Goal: Task Accomplishment & Management: Use online tool/utility

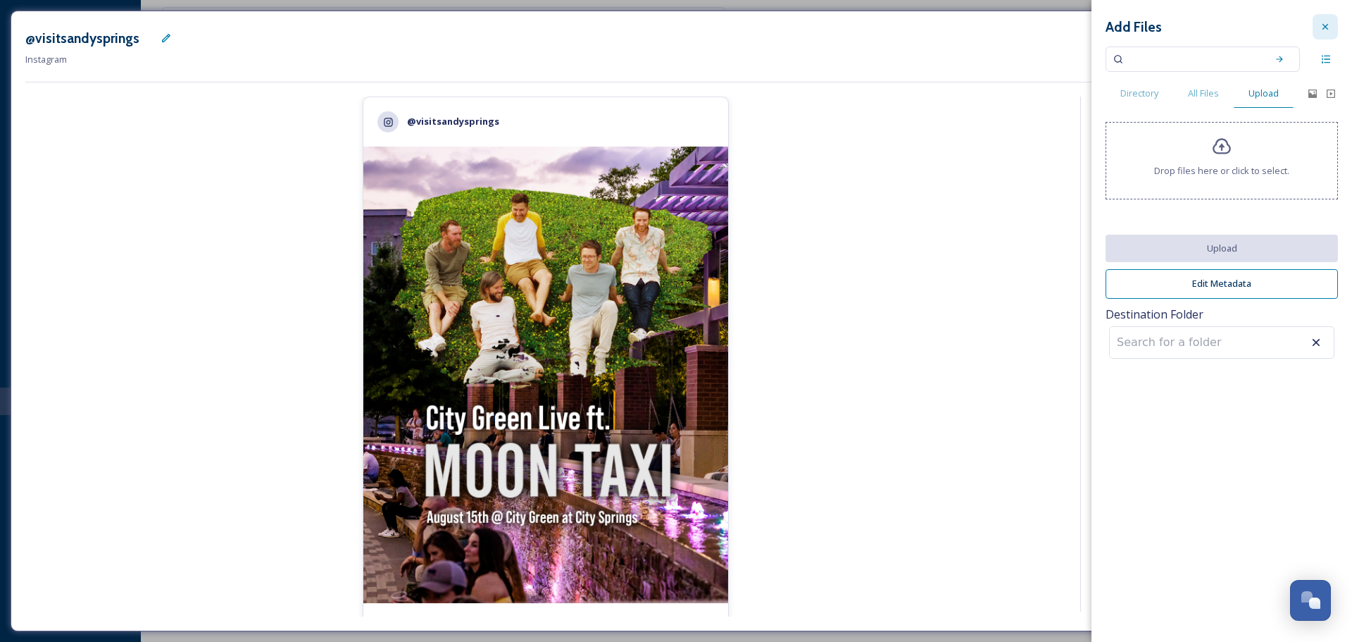
click at [1328, 25] on icon at bounding box center [1325, 26] width 11 height 11
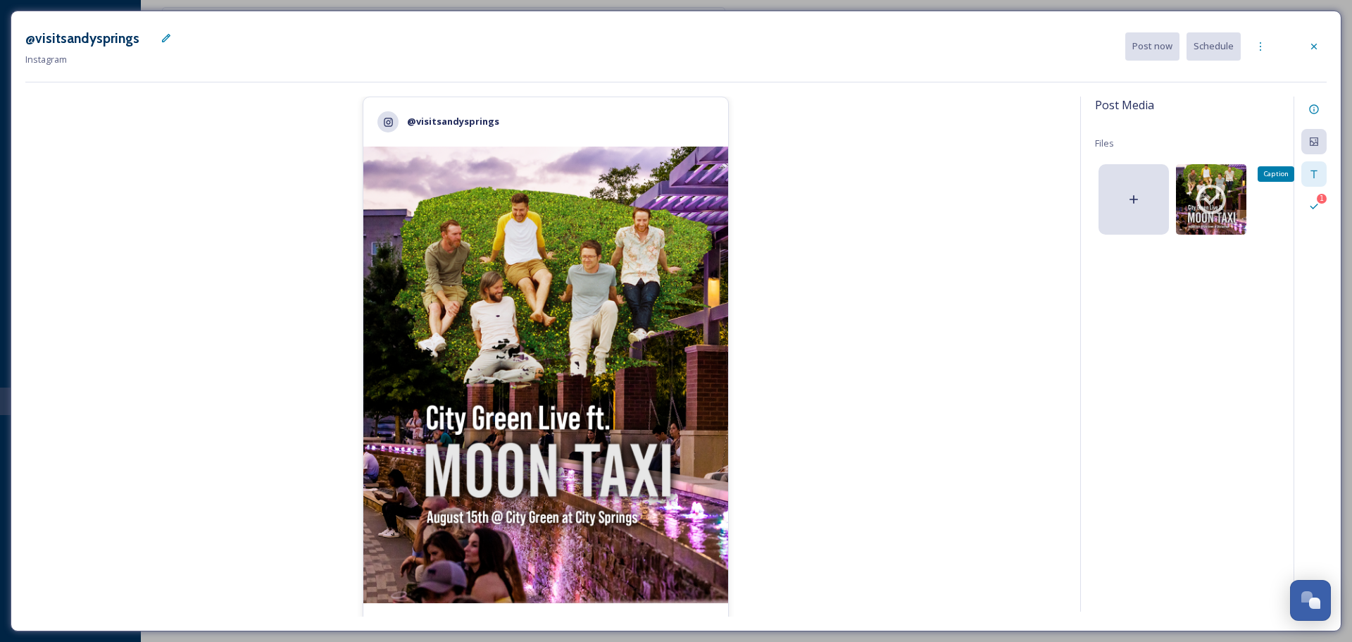
click at [1317, 173] on icon at bounding box center [1314, 173] width 11 height 11
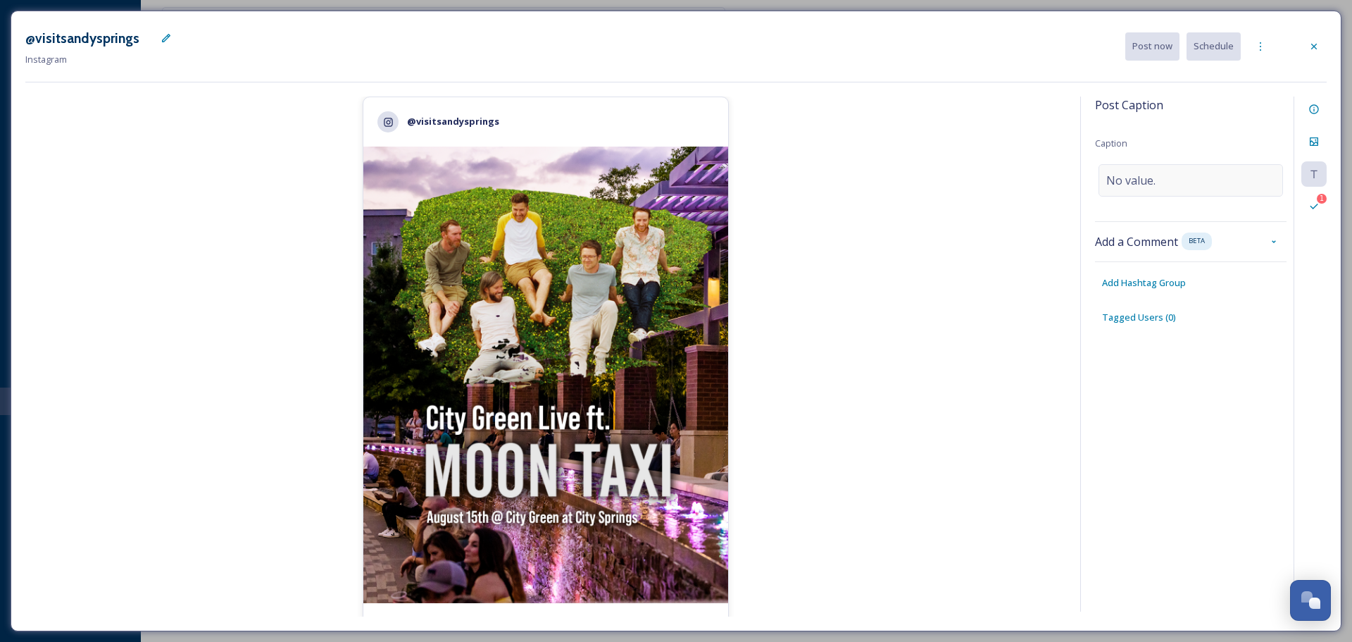
click at [1211, 178] on div "No value." at bounding box center [1191, 180] width 185 height 32
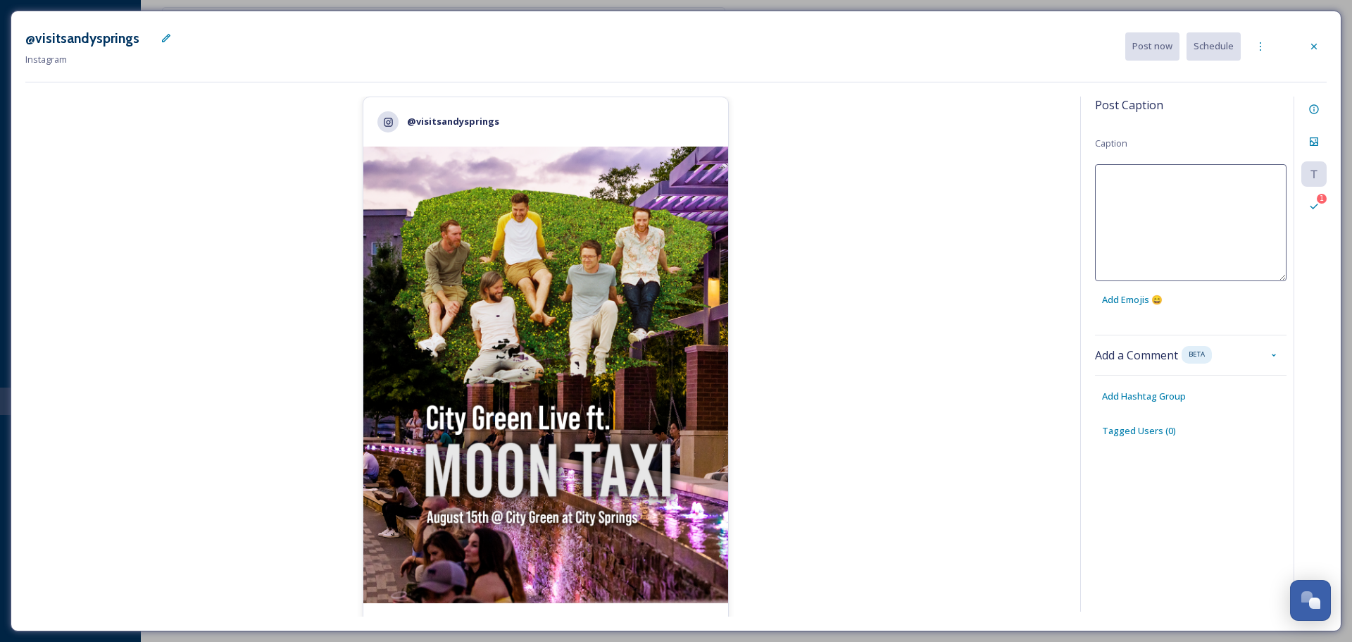
click at [1219, 209] on textarea at bounding box center [1191, 222] width 192 height 117
type textarea "C"
click at [1211, 199] on textarea "The last City Green Live of the year is [DATE]. @[GEOGRAPHIC_DATA]" at bounding box center [1191, 222] width 192 height 117
click at [1259, 199] on textarea "The last City Green Live of the year is [DATE]. @Moon_Taxi" at bounding box center [1191, 222] width 192 height 117
click at [1166, 197] on textarea "The last City Green Live of the year is [DATE]. @Moon_Taxi" at bounding box center [1191, 222] width 192 height 117
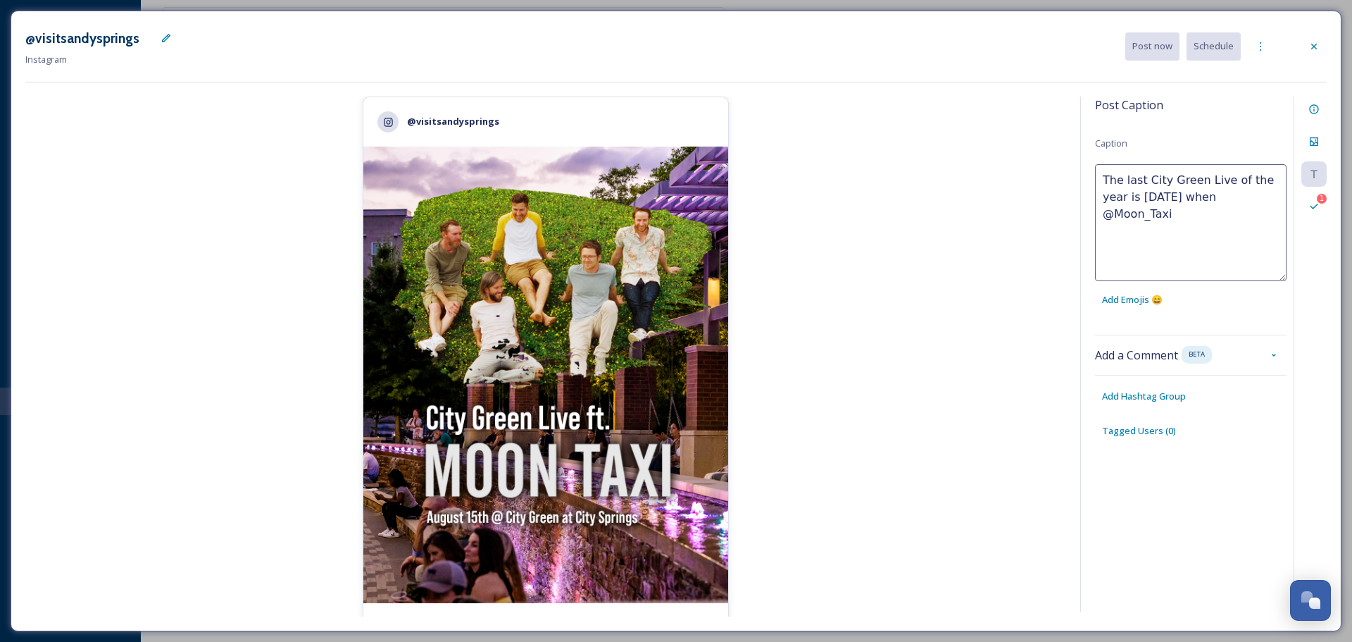
click at [1266, 197] on textarea "The last City Green Live of the year is [DATE] when @Moon_Taxi" at bounding box center [1191, 222] width 192 height 117
type textarea "The last City Green Live of the year is [DATE] when @Moon_Taxi takes the stage"
click at [1144, 297] on span "Add Emojis 😄" at bounding box center [1132, 299] width 61 height 13
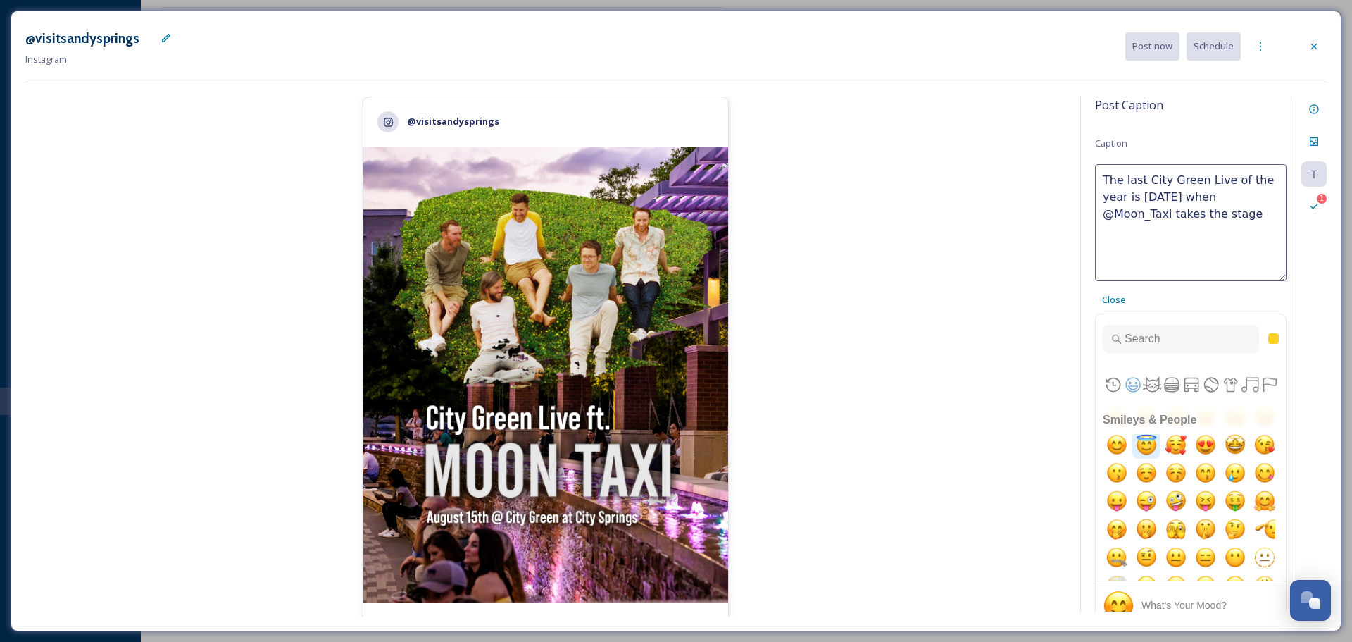
scroll to position [141, 0]
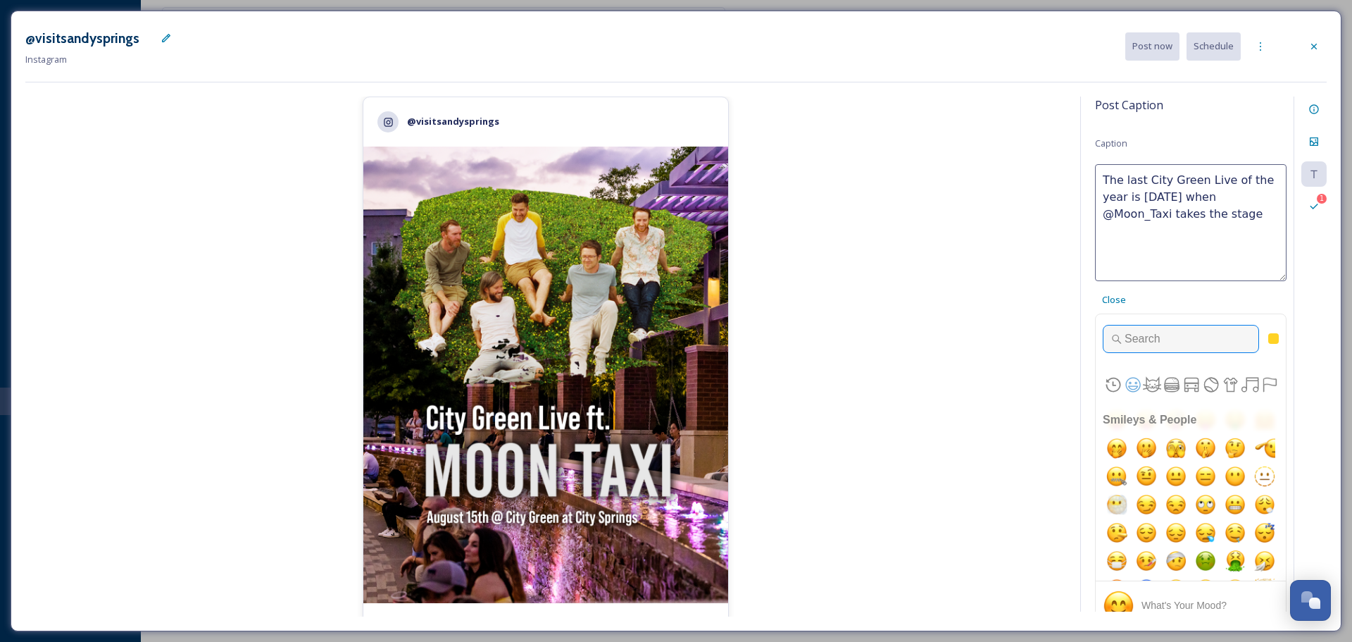
click at [1168, 343] on input "Type to search for an emoji" at bounding box center [1181, 339] width 156 height 28
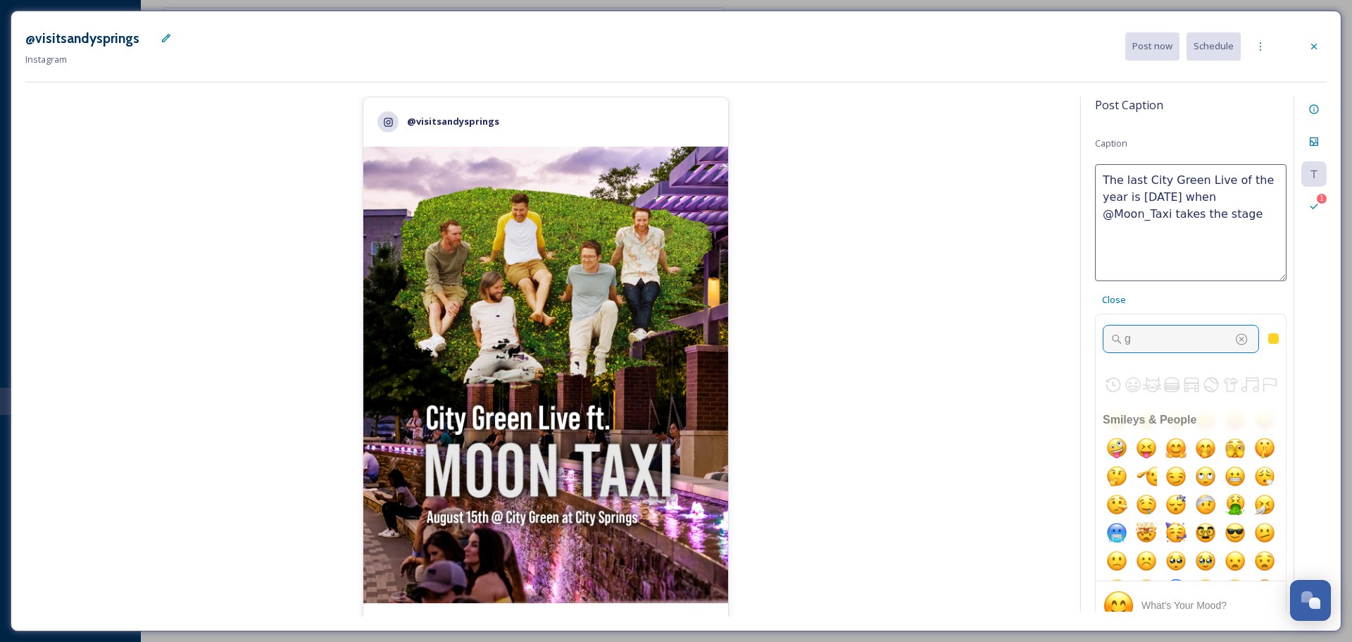
scroll to position [1, 0]
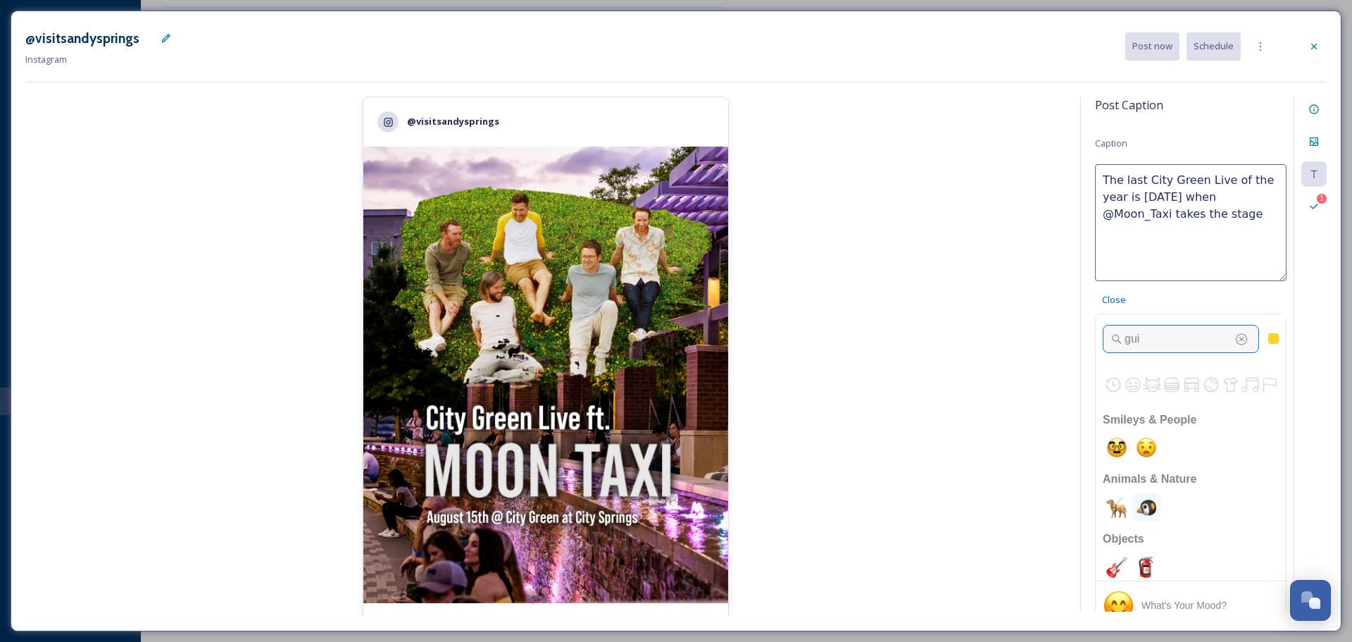
type input "gui"
click at [1120, 558] on img "guitar" at bounding box center [1117, 566] width 28 height 28
click at [1262, 220] on textarea "The last City Green Live of the year is [DATE] when @Moon_Taxi takes the stage🎸" at bounding box center [1191, 222] width 192 height 117
paste textarea "[GEOGRAPHIC_DATA]-based indie alt-rock band"
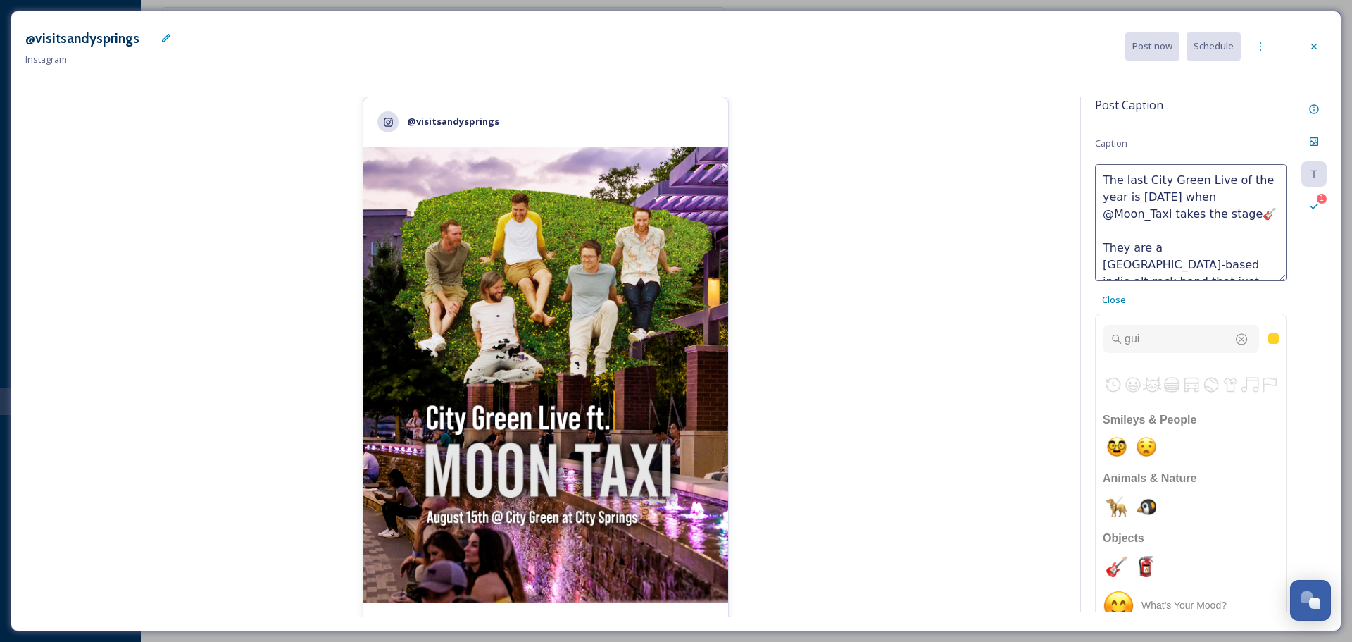
scroll to position [26, 0]
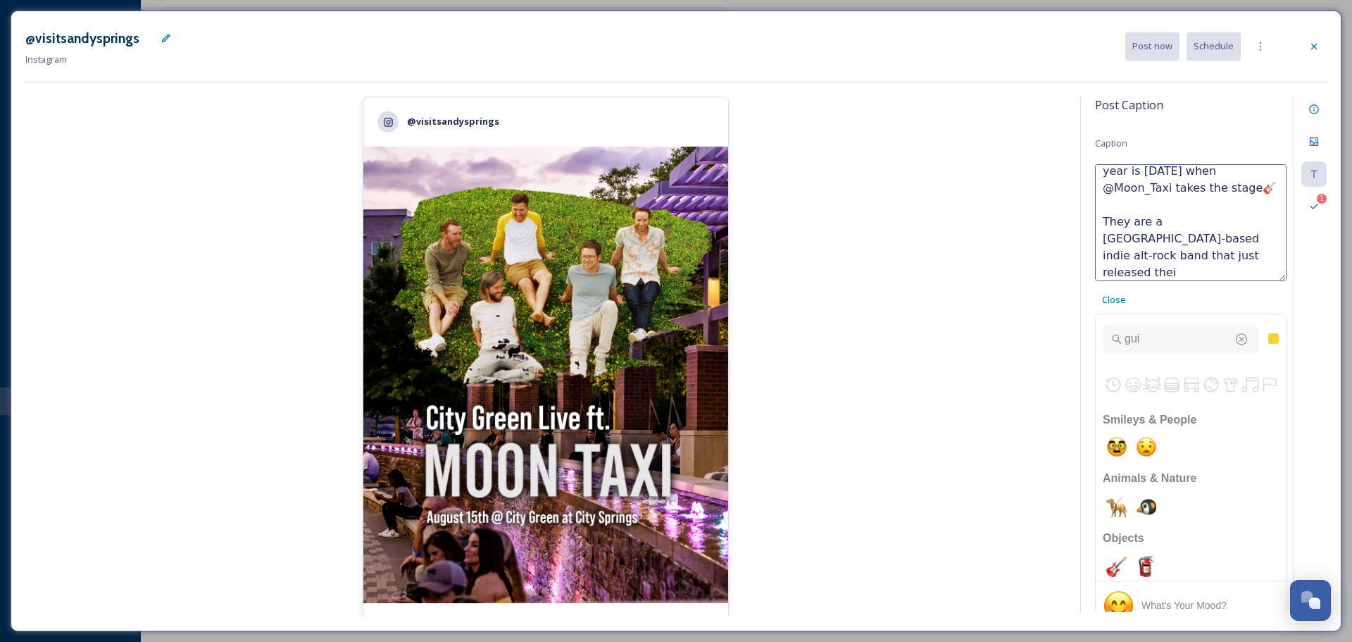
click at [1192, 272] on textarea "The last City Green Live of the year is [DATE] when @Moon_Taxi takes the stage🎸…" at bounding box center [1191, 222] width 192 height 117
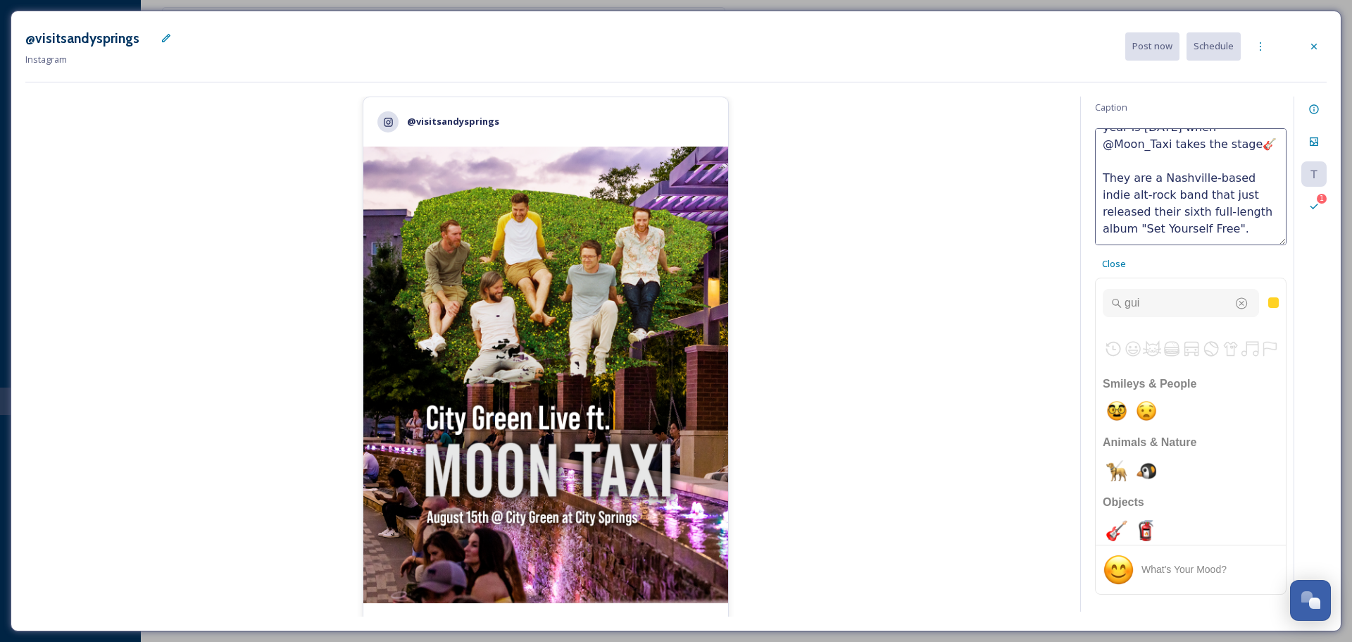
scroll to position [70, 0]
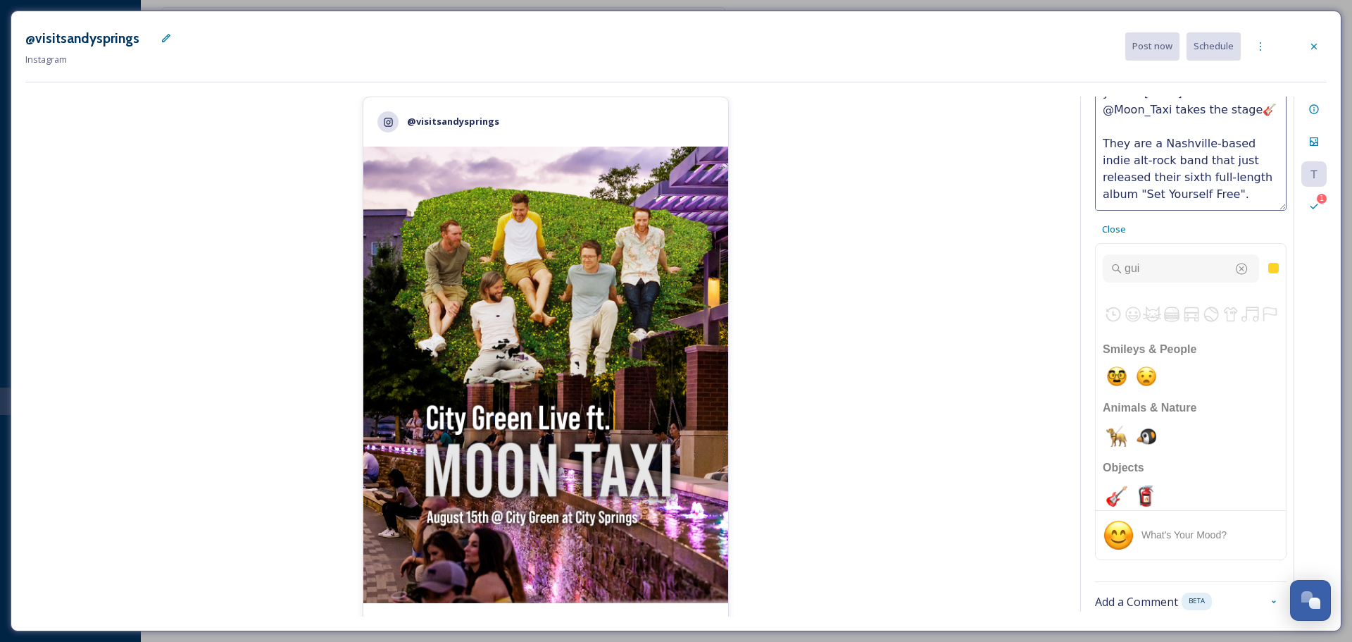
click at [1145, 139] on textarea "The last City Green Live of the year is [DATE] when @Moon_Taxi takes the stage🎸…" at bounding box center [1191, 152] width 192 height 117
click at [1246, 193] on textarea "The last City Green Live of the year is [DATE] when @Moon_Taxi takes the stage🎸…" at bounding box center [1191, 152] width 192 height 117
drag, startPoint x: 1148, startPoint y: 138, endPoint x: 1107, endPoint y: 130, distance: 41.7
click at [1107, 130] on textarea "The last City Green Live of the year is [DATE] when @Moon_Taxi takes the stage🎸…" at bounding box center [1191, 152] width 192 height 117
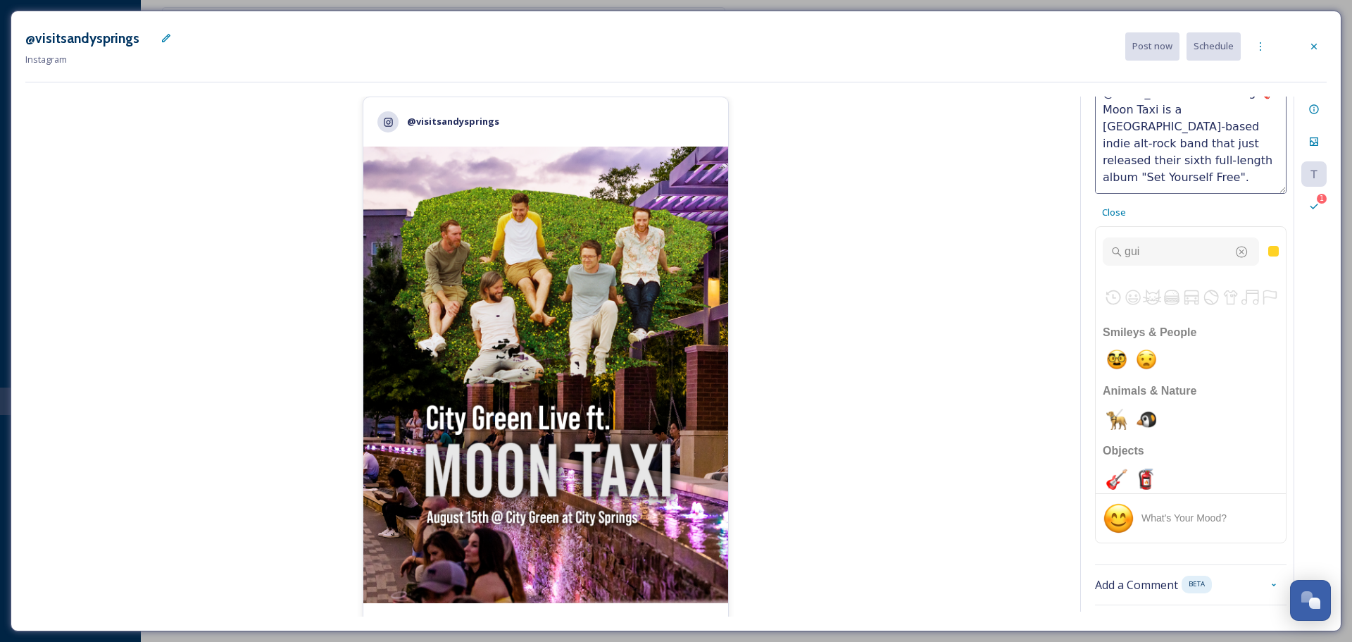
click at [1101, 126] on textarea "The last City Green Live of the year is [DATE] when @Moon_Taxi takes the stage🎸…" at bounding box center [1191, 135] width 192 height 117
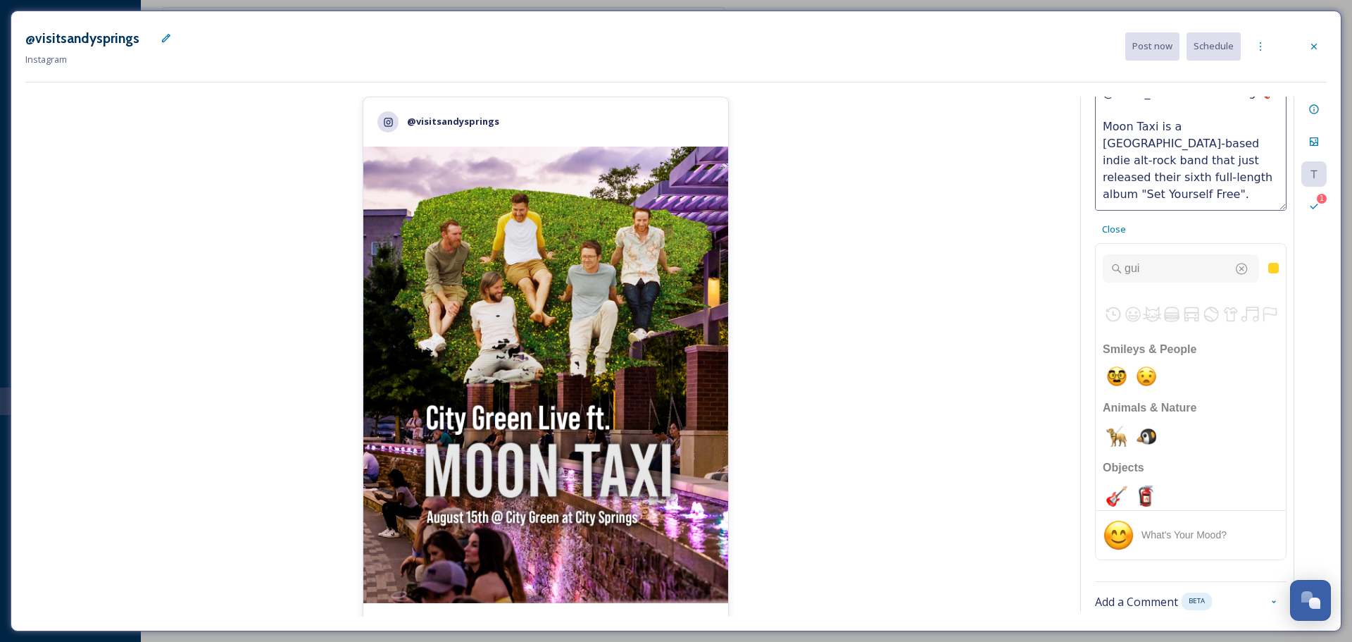
click at [1242, 196] on textarea "The last City Green Live of the year is [DATE] when @Moon_Taxi takes the stage🎸…" at bounding box center [1191, 152] width 192 height 117
click at [1162, 207] on textarea "The last City Green Live of the year is [DATE] when @Moon_Taxi takes the stage🎸…" at bounding box center [1191, 152] width 192 height 117
click at [1226, 205] on textarea "The last City Green Live of the year is [DATE] when @Moon_Taxi takes the stage🎸…" at bounding box center [1191, 152] width 192 height 117
click at [1224, 151] on textarea "The last City Green Live of the year is [DATE] when @Moon_Taxi takes the stage🎸…" at bounding box center [1191, 152] width 192 height 117
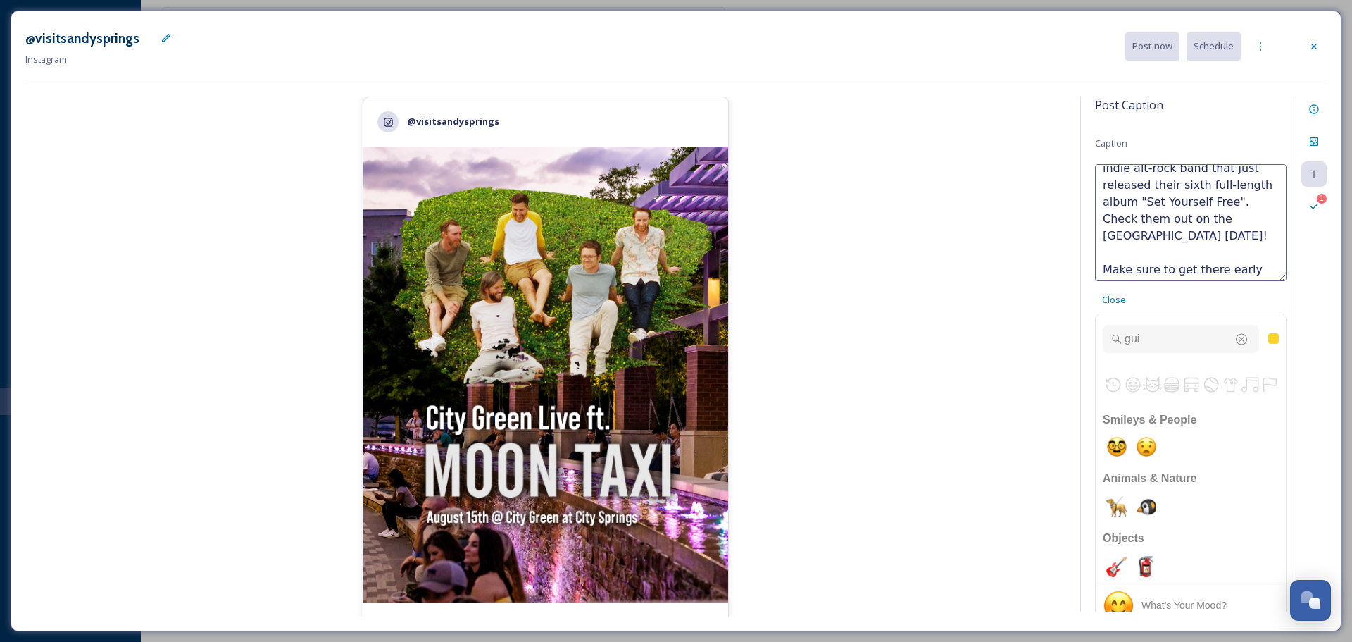
scroll to position [0, 0]
click at [1221, 232] on textarea "The last City Green Live of the year is [DATE] when @Moon_Taxi takes the stage🎸…" at bounding box center [1191, 222] width 192 height 117
click at [1155, 267] on textarea "The last City Green Live of the year is [DATE] when @Moon_Taxi takes the stage🎸…" at bounding box center [1191, 222] width 192 height 117
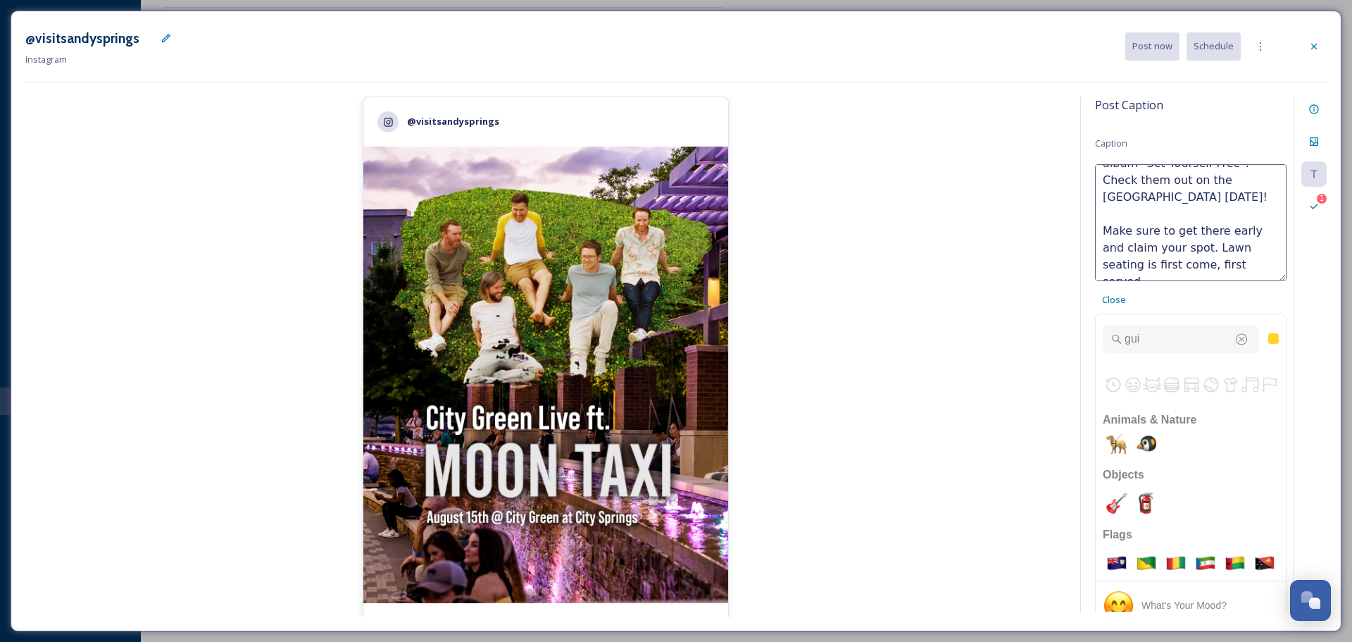
type textarea "The last City Green Live of the year is [DATE] when @Moon_Taxi takes the stage🎸…"
drag, startPoint x: 1146, startPoint y: 337, endPoint x: 1113, endPoint y: 337, distance: 33.1
click at [1113, 337] on div "gui" at bounding box center [1181, 339] width 156 height 28
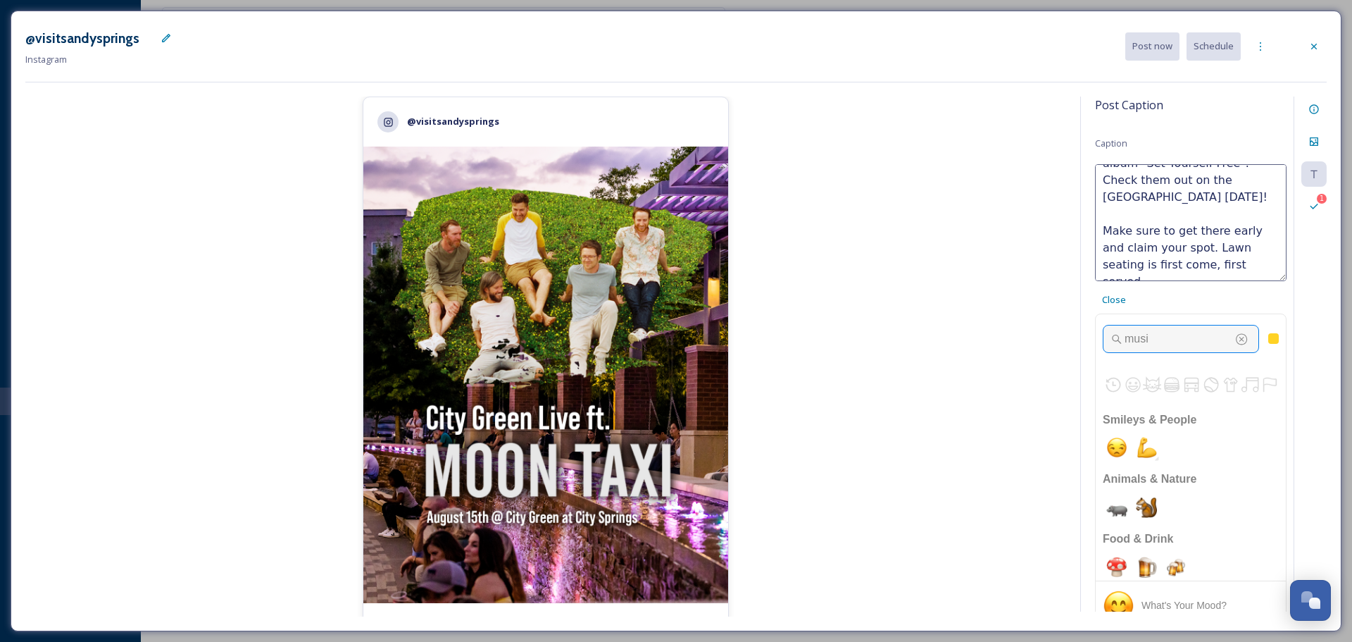
scroll to position [0, 0]
type input "music"
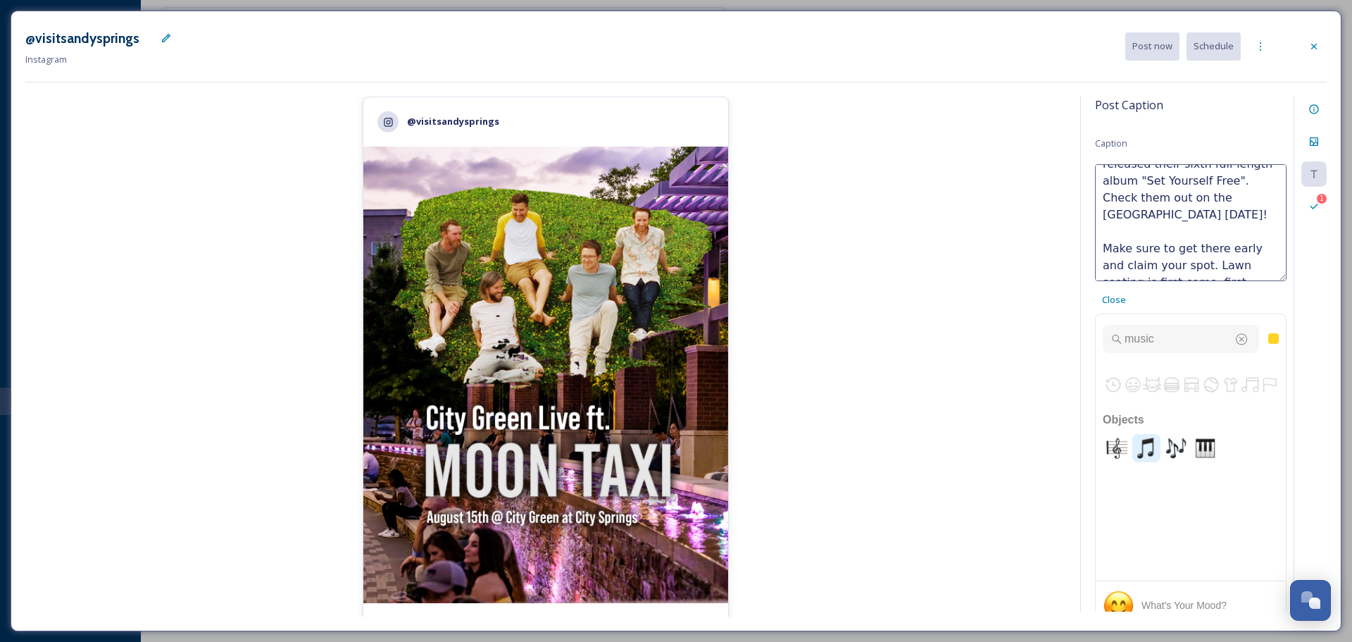
scroll to position [116, 0]
click at [1232, 253] on textarea "The last City Green Live of the year is [DATE] when @Moon_Taxi takes the stage🎸…" at bounding box center [1191, 222] width 192 height 117
click at [1147, 446] on img "musical note" at bounding box center [1147, 448] width 28 height 28
click at [1185, 443] on img "notes" at bounding box center [1176, 448] width 28 height 28
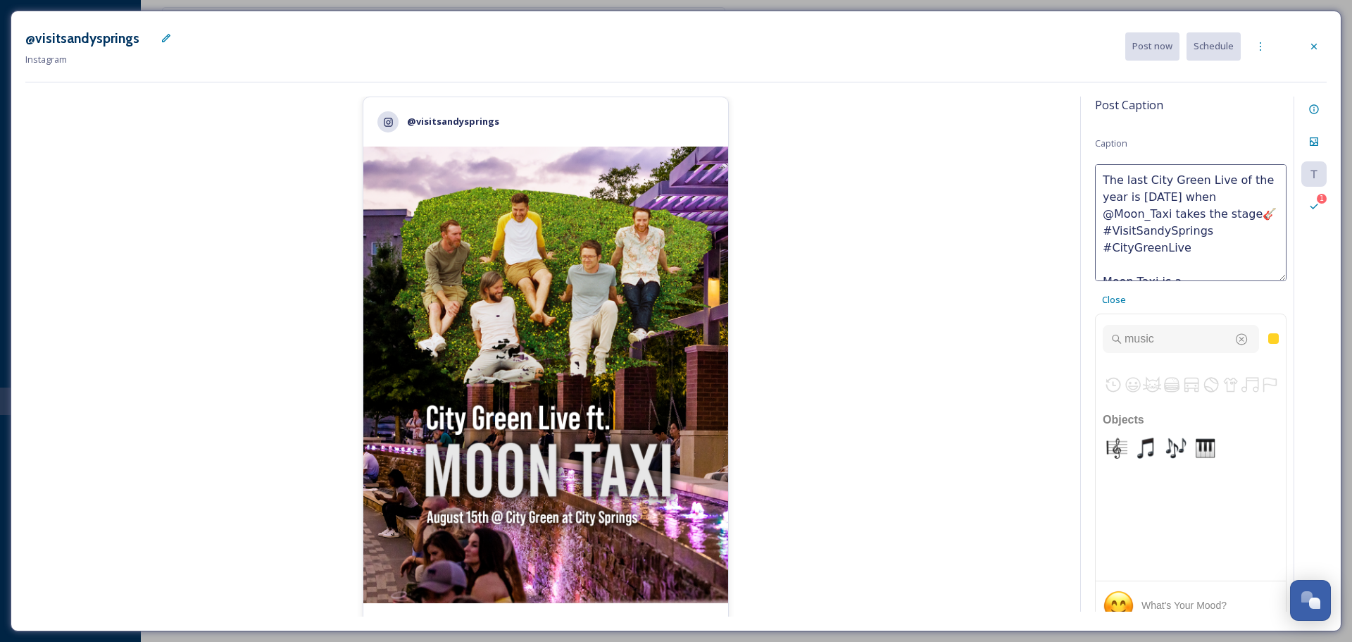
drag, startPoint x: 1156, startPoint y: 269, endPoint x: 1030, endPoint y: 120, distance: 194.9
click at [1030, 120] on div "@visitsandysprings 2,351 likes @ visitsandysprings Post Caption Caption The las…" at bounding box center [676, 356] width 1302 height 520
paste textarea ", when @Moon_Taxi takes the stage 🎸 #VisitSandySprings #CityGreenLive Moon Taxi…"
drag, startPoint x: 1223, startPoint y: 197, endPoint x: 1195, endPoint y: 196, distance: 27.5
click at [1195, 196] on textarea "The last City Green Live of the year is [DATE], when @Moon_Taxi takes the stage…" at bounding box center [1191, 222] width 192 height 117
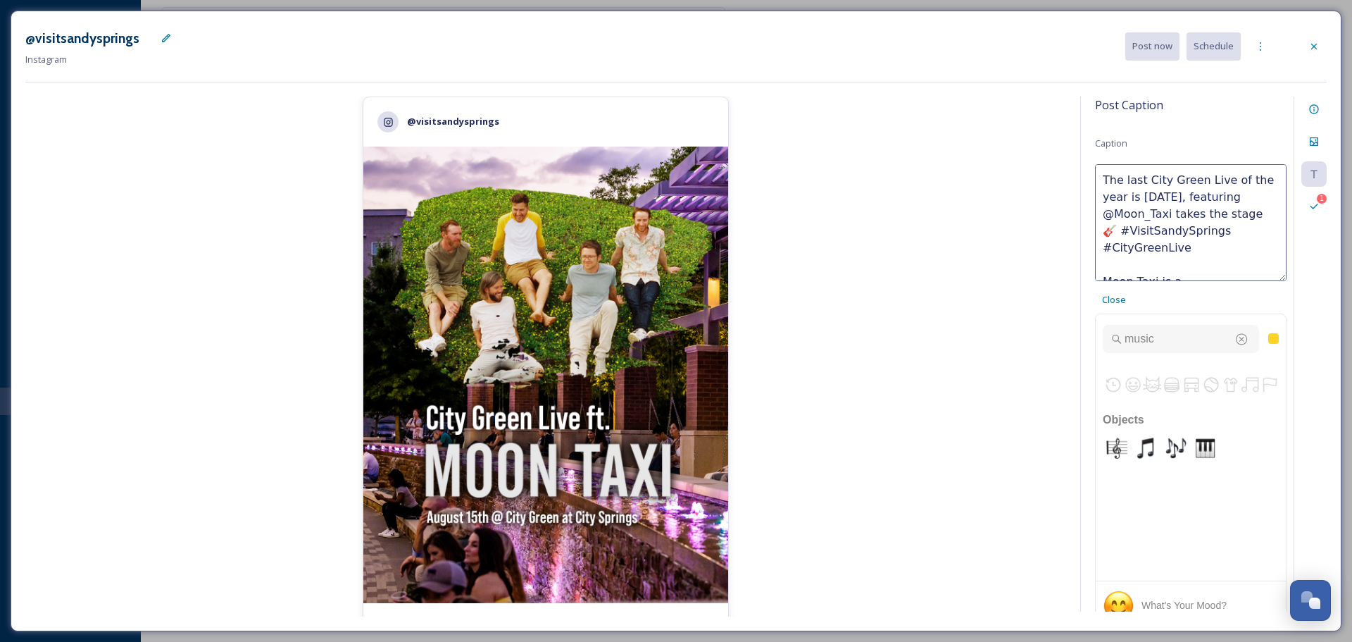
drag, startPoint x: 1241, startPoint y: 218, endPoint x: 1168, endPoint y: 216, distance: 72.6
click at [1168, 216] on textarea "The last City Green Live of the year is [DATE], featuring @Moon_Taxi takes the …" at bounding box center [1191, 222] width 192 height 117
click at [1152, 250] on textarea "The last City Green Live of the year is [DATE], featuring @Moon_Taxi 🎸 #VisitSa…" at bounding box center [1191, 222] width 192 height 117
click at [1223, 246] on textarea "The last City Green Live of the year is [DATE], featuring @Moon_Taxi 🎸 #VisitSa…" at bounding box center [1191, 222] width 192 height 117
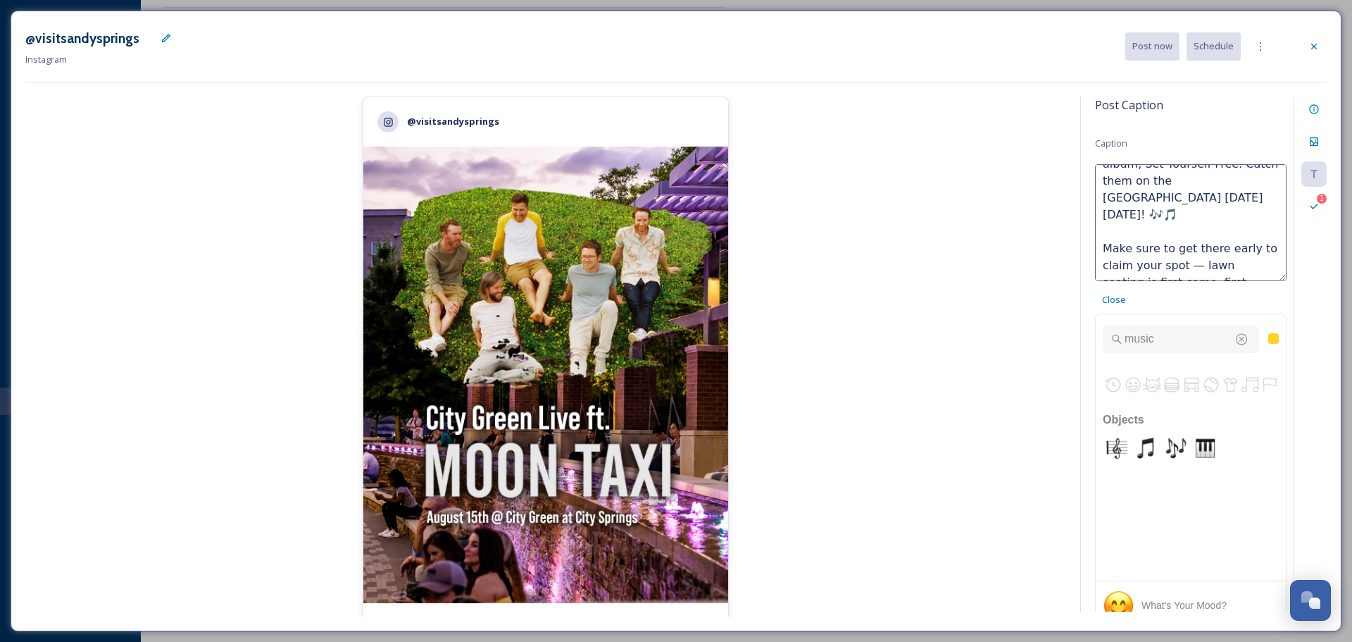
scroll to position [186, 0]
click at [1104, 213] on textarea "The last City Green Live of the year is [DATE], featuring @Moon_Taxi 🎸 #VisitSa…" at bounding box center [1191, 222] width 192 height 117
drag, startPoint x: 1195, startPoint y: 247, endPoint x: 1183, endPoint y: 246, distance: 12.0
click at [1183, 246] on textarea "The last City Green Live of the year is [DATE], featuring @Moon_Taxi 🎸 #VisitSa…" at bounding box center [1191, 222] width 192 height 117
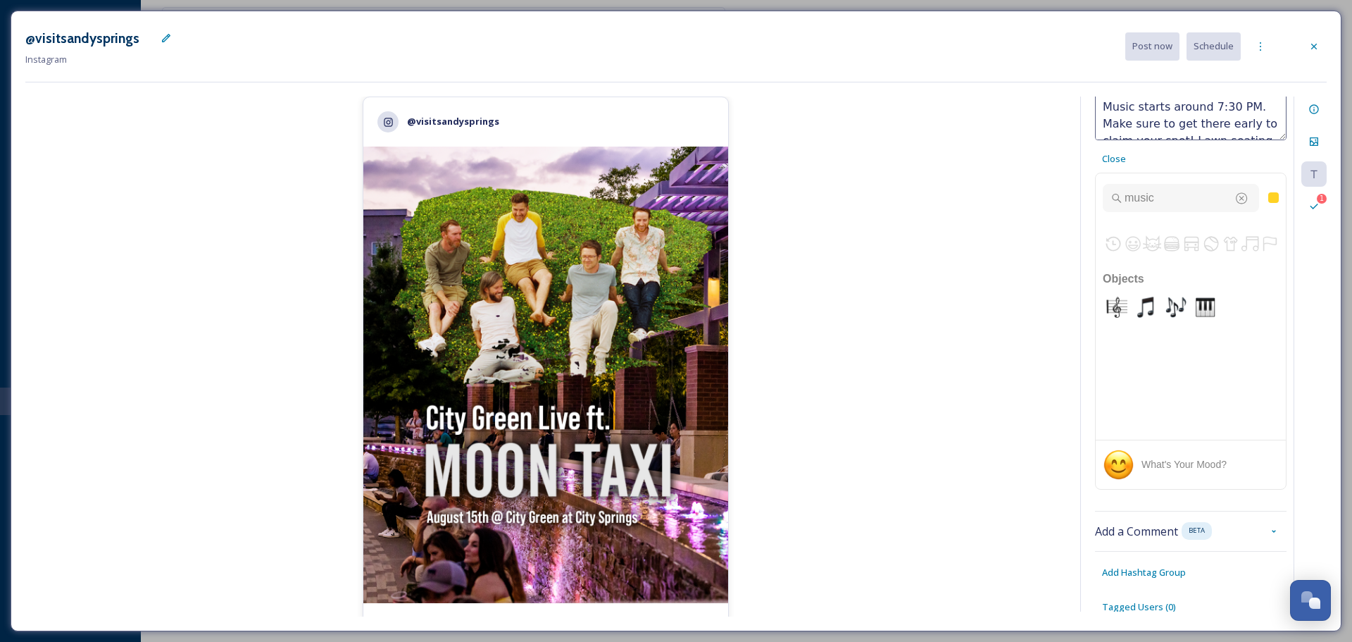
scroll to position [70, 0]
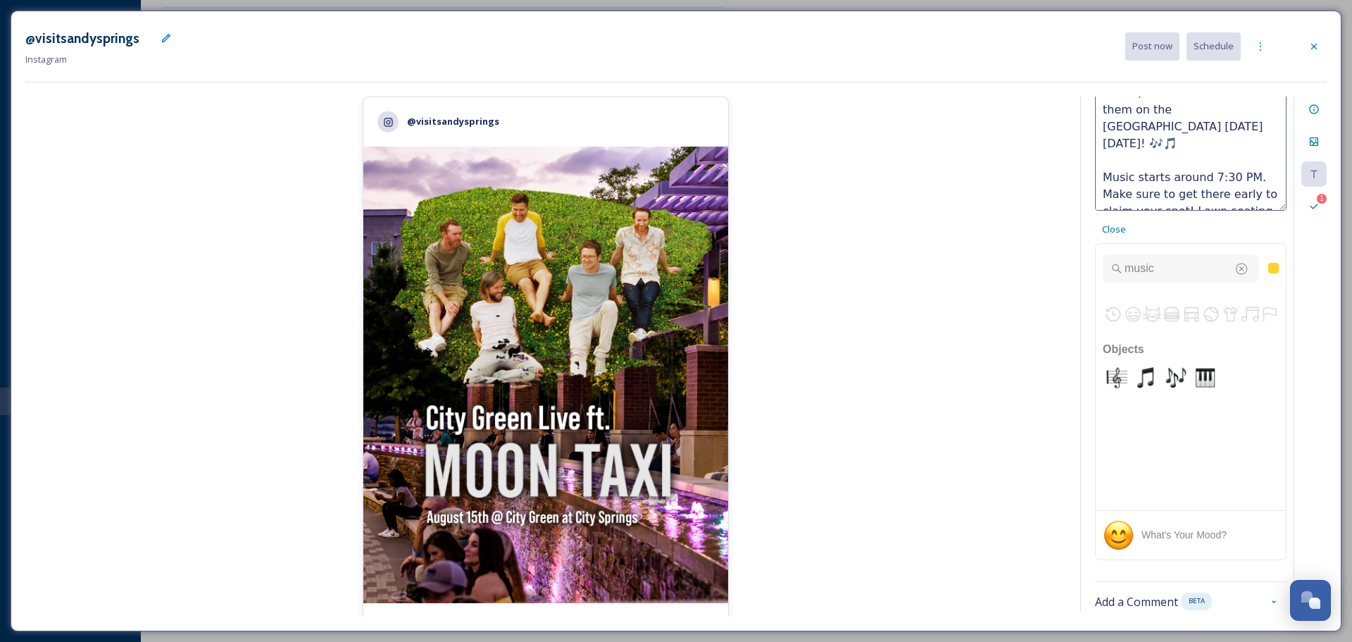
type textarea "The last City Green Live of the year is [DATE], featuring @Moon_Taxi 🎸 #VisitSa…"
click at [1171, 230] on div "The last City Green Live of the year is [DATE], featuring @Moon_Taxi 🎸 #VisitSa…" at bounding box center [1191, 327] width 192 height 466
click at [1307, 206] on div "1 Validations" at bounding box center [1314, 206] width 25 height 25
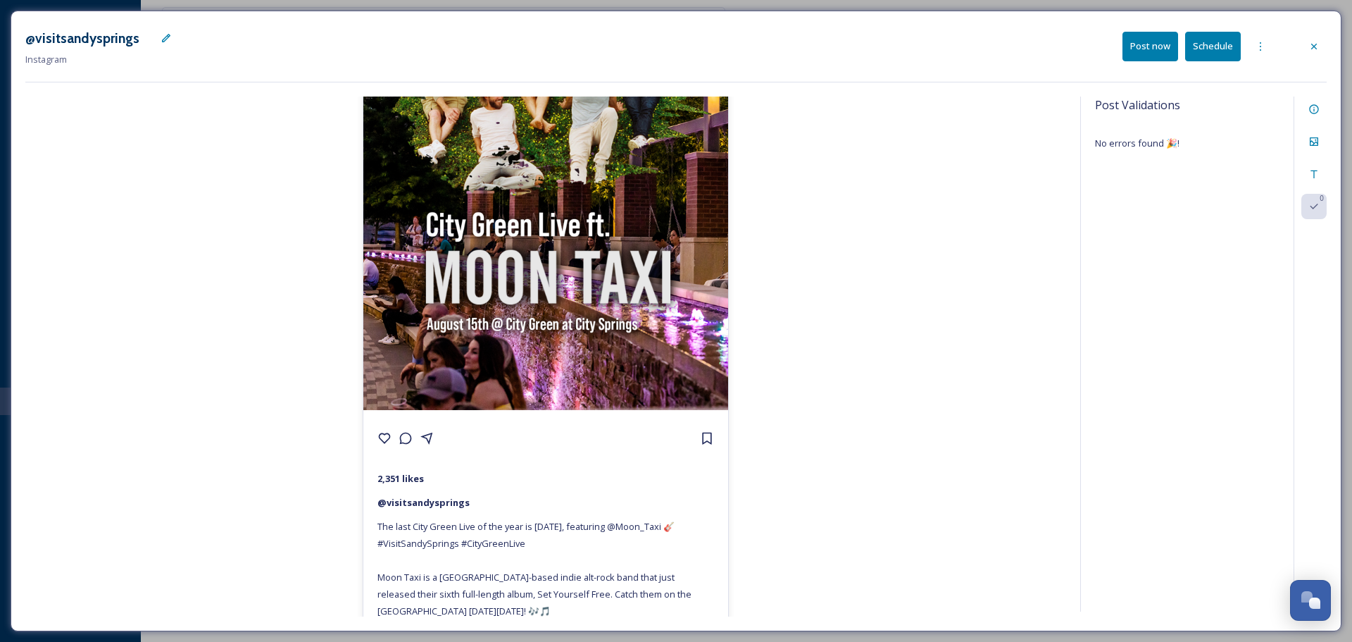
scroll to position [258, 0]
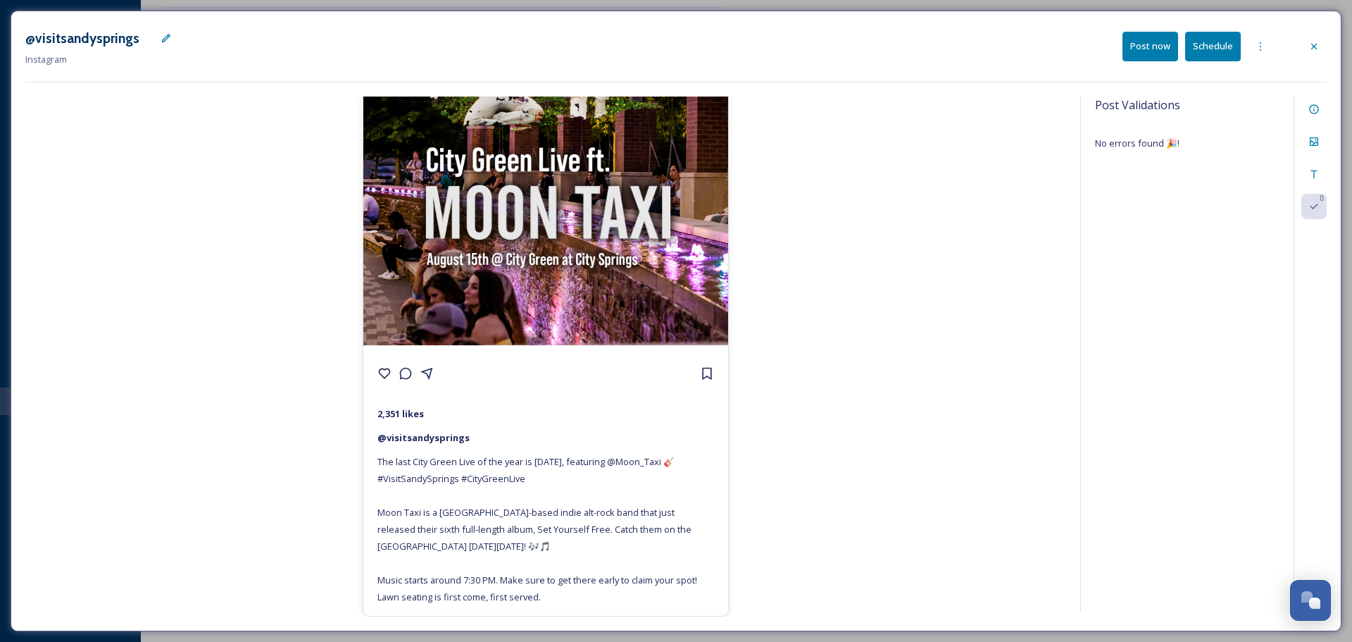
click at [1231, 48] on button "Schedule" at bounding box center [1213, 46] width 56 height 29
click at [1011, 49] on span "Scheduled for [DATE] 00:00" at bounding box center [973, 45] width 112 height 13
click at [1308, 107] on div "Information" at bounding box center [1314, 108] width 25 height 25
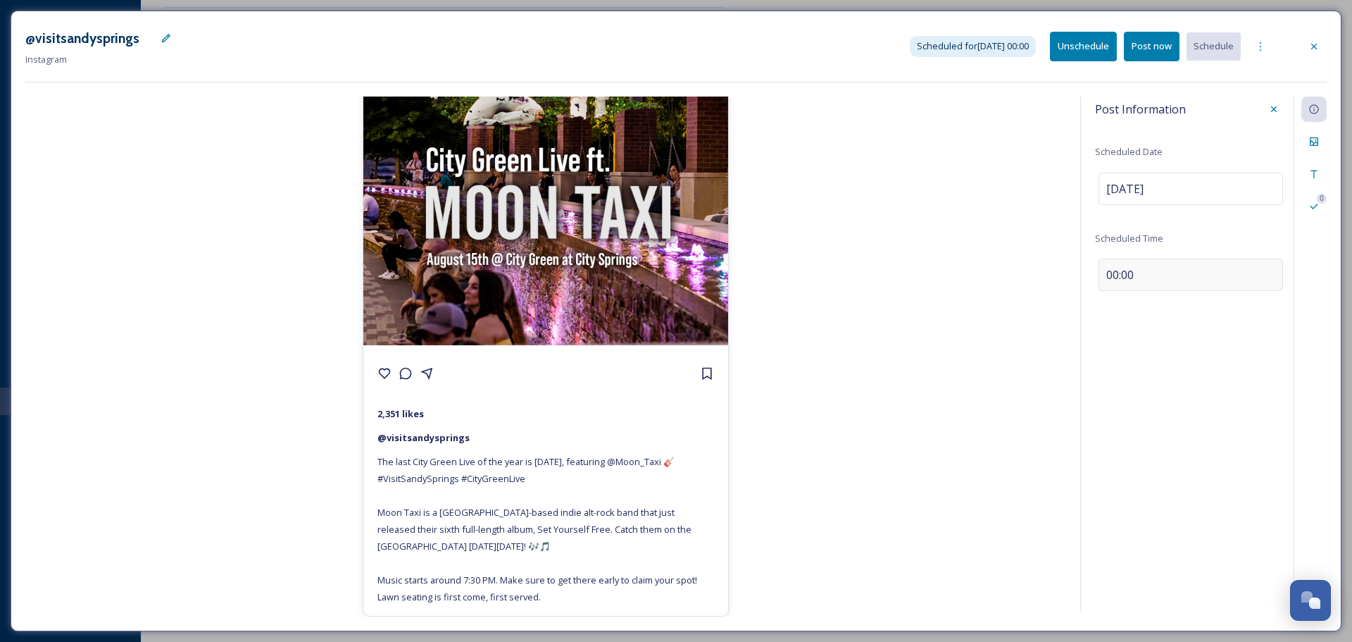
click at [1135, 275] on div "00:00" at bounding box center [1191, 274] width 185 height 32
click at [1148, 270] on input "00:00" at bounding box center [1142, 272] width 94 height 34
click at [1126, 270] on input "00:00" at bounding box center [1142, 272] width 94 height 34
click at [1112, 267] on input "00:00" at bounding box center [1142, 272] width 94 height 34
click at [1113, 268] on input "00:00" at bounding box center [1142, 272] width 94 height 34
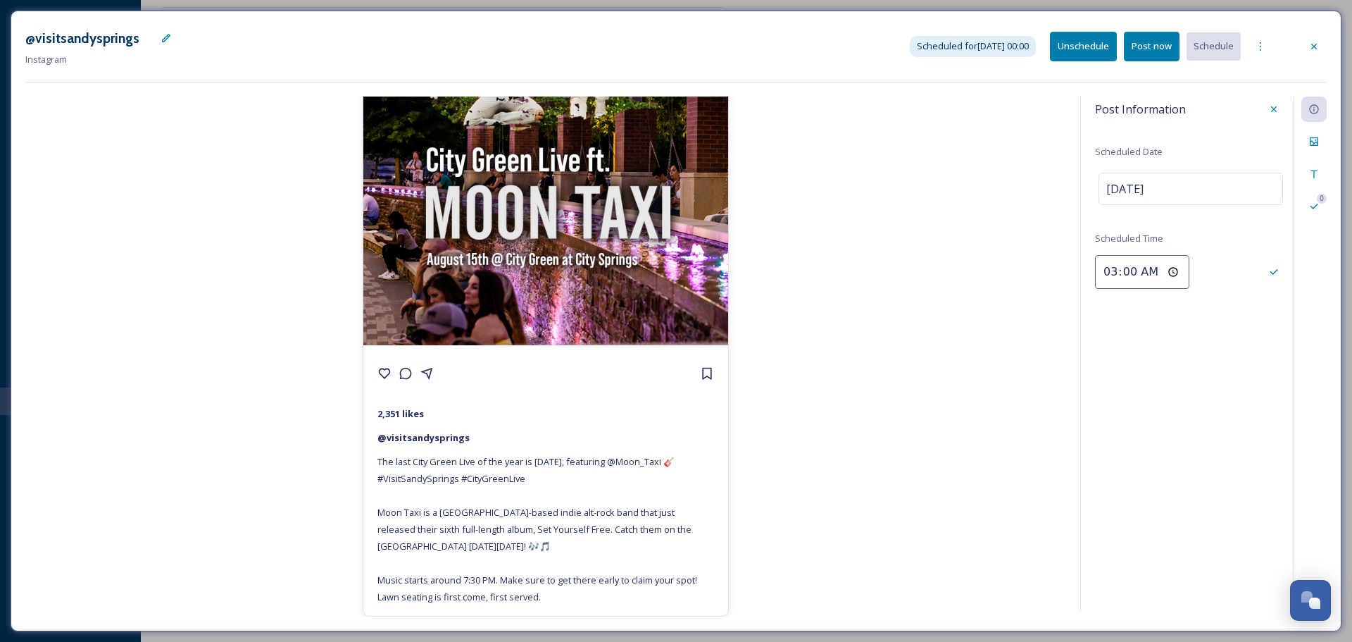
click at [1145, 270] on input "03:00" at bounding box center [1142, 272] width 94 height 34
type input "15:00"
click at [1102, 42] on button "Unschedule" at bounding box center [1083, 46] width 67 height 29
click at [1223, 42] on button "Schedule" at bounding box center [1213, 46] width 56 height 29
click at [1003, 44] on span "Scheduled for [DATE] 00:00" at bounding box center [973, 45] width 112 height 13
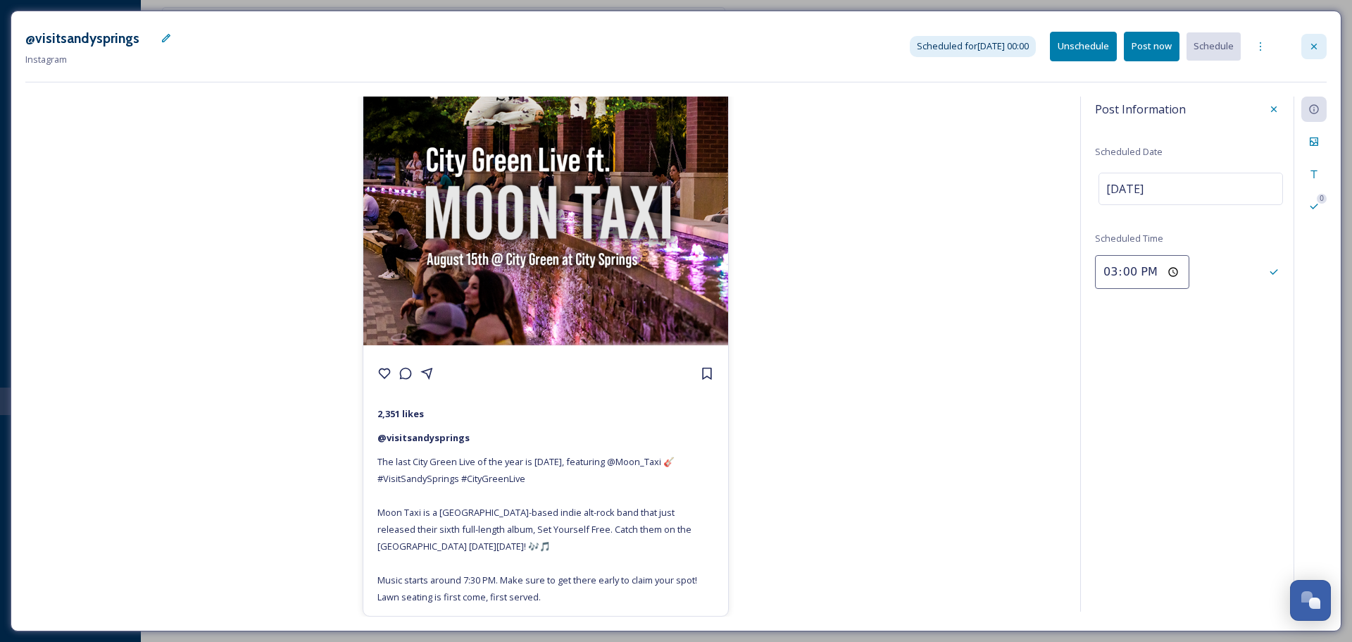
click at [1316, 47] on icon at bounding box center [1314, 46] width 11 height 11
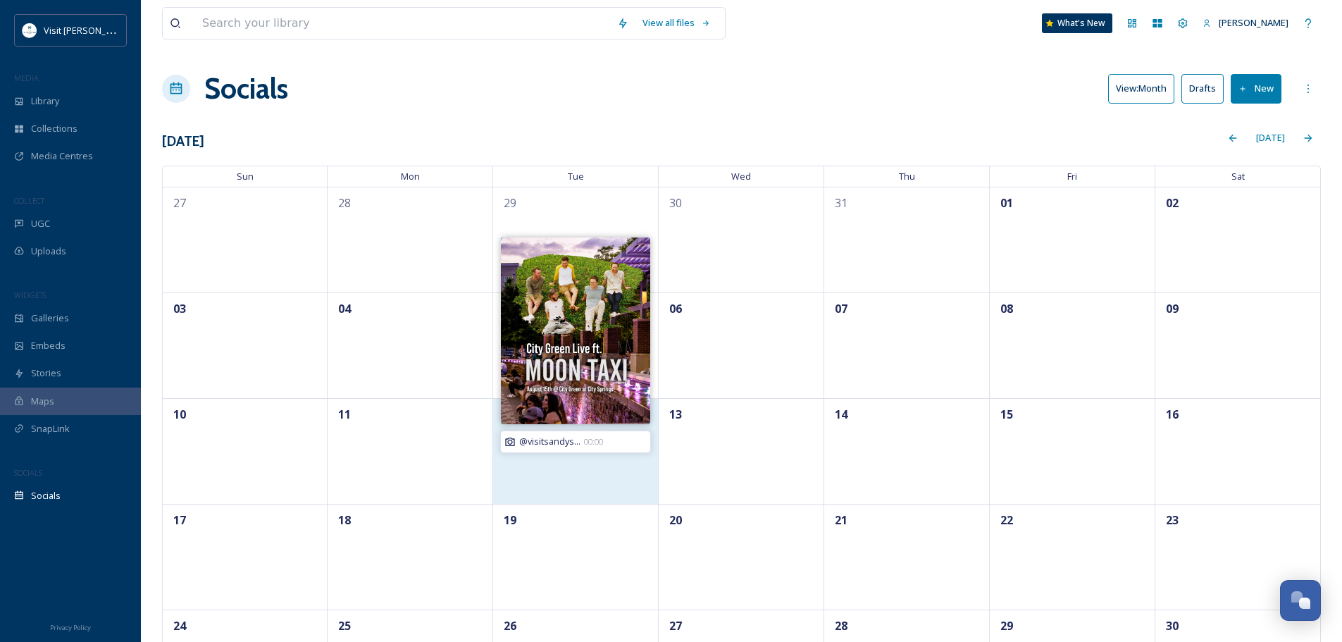
click at [544, 447] on span "@visitsandys..." at bounding box center [549, 441] width 61 height 13
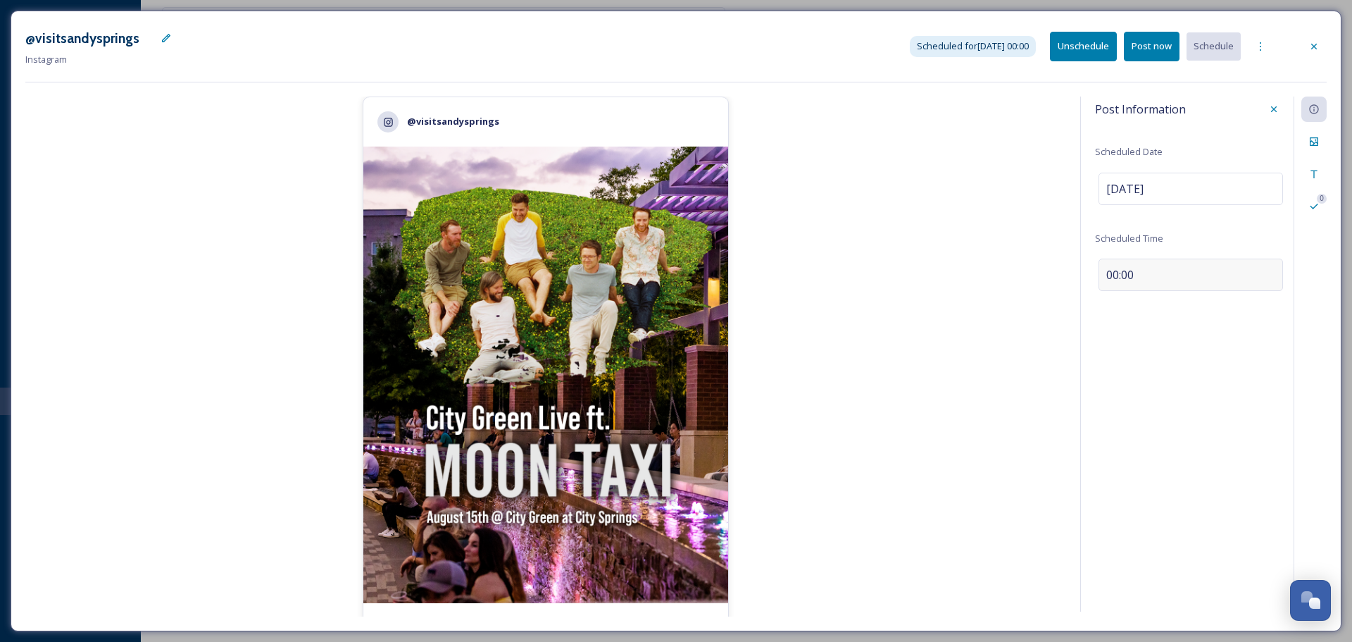
click at [1166, 274] on div "00:00" at bounding box center [1191, 274] width 185 height 32
click at [1079, 60] on button "Unschedule" at bounding box center [1083, 46] width 67 height 29
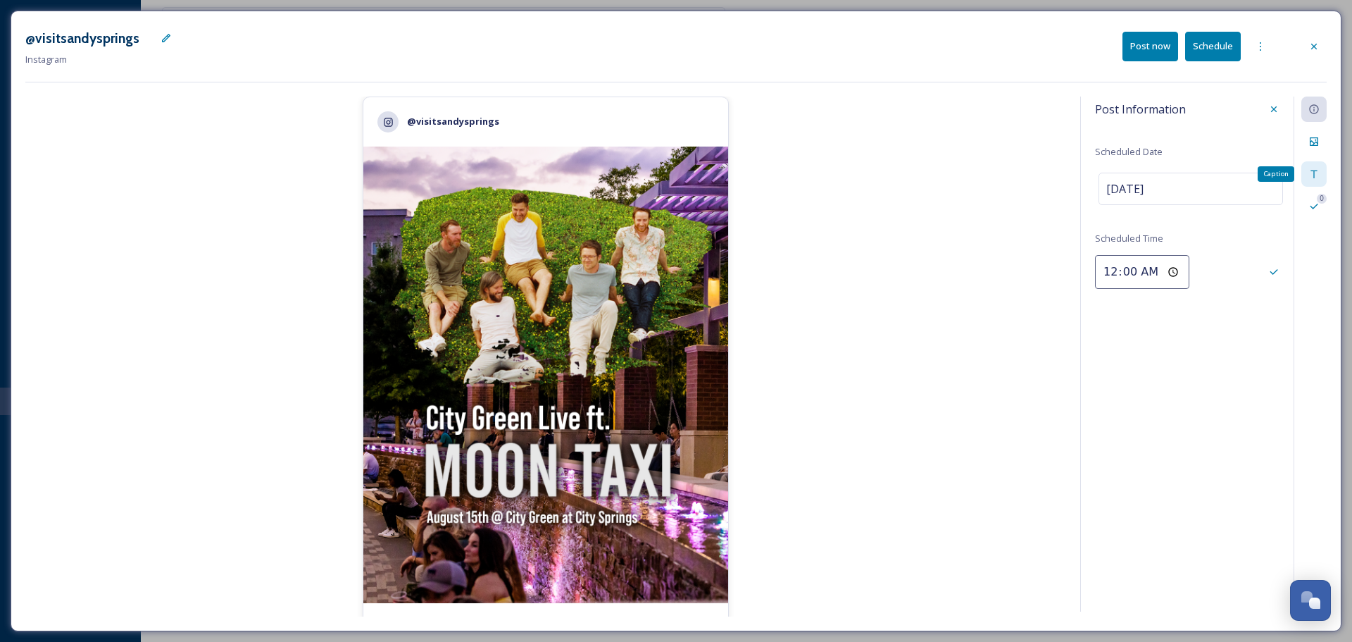
click at [1316, 175] on icon at bounding box center [1314, 173] width 11 height 11
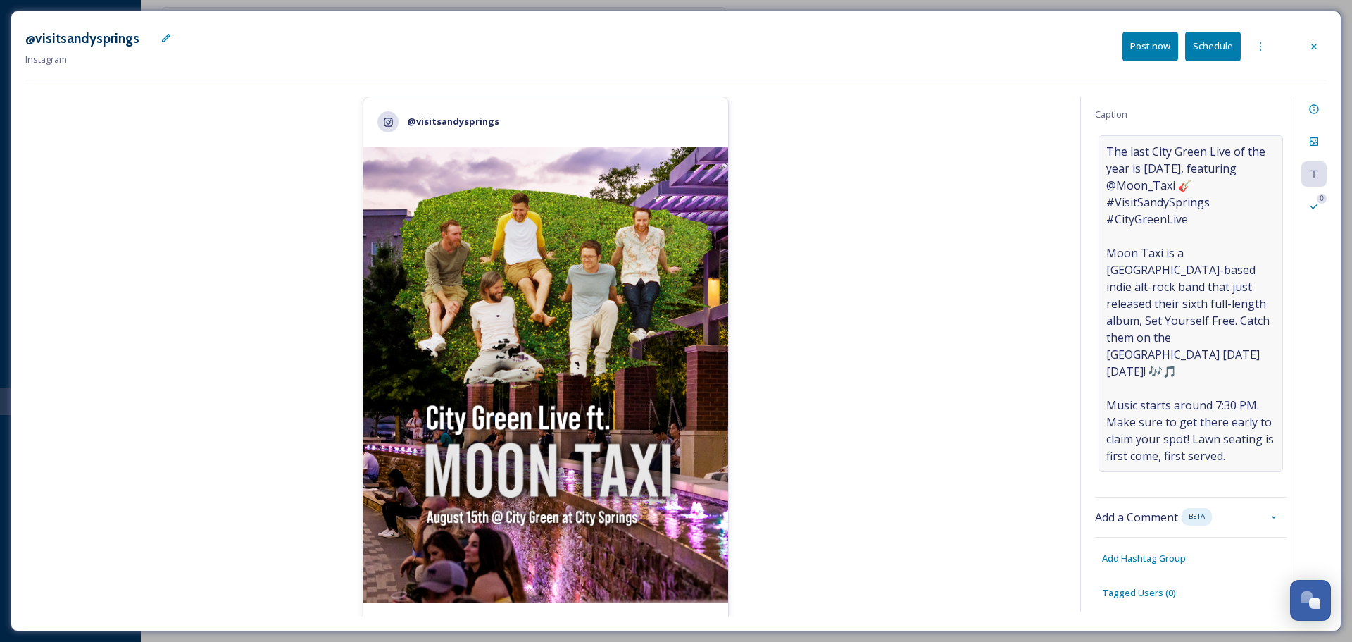
scroll to position [45, 0]
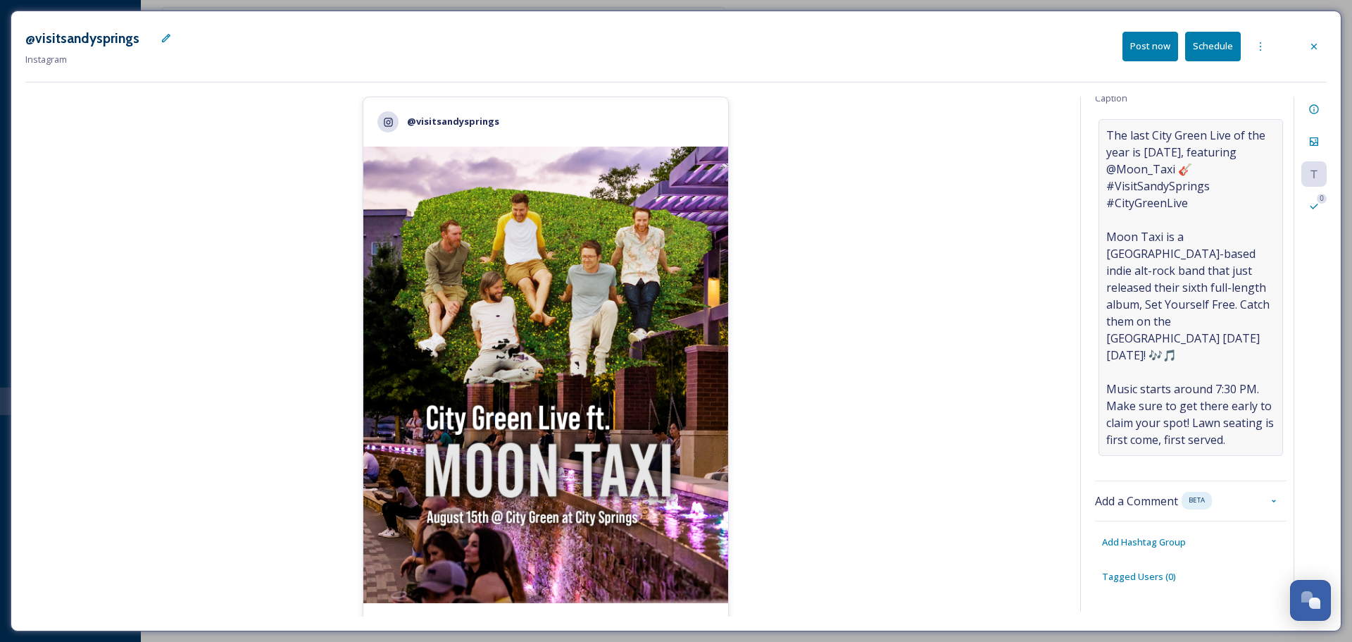
click at [1167, 435] on span "The last City Green Live of the year is [DATE], featuring @Moon_Taxi 🎸 #VisitSa…" at bounding box center [1190, 287] width 169 height 321
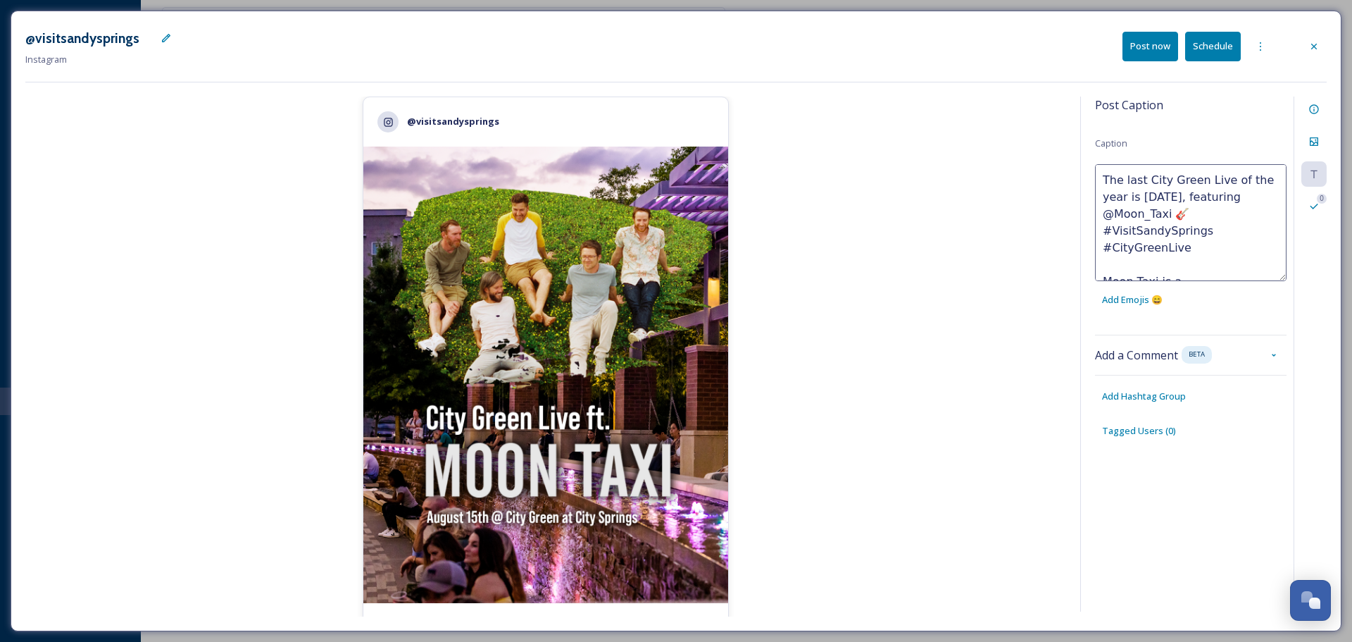
scroll to position [186, 0]
drag, startPoint x: 1102, startPoint y: 174, endPoint x: 1397, endPoint y: 432, distance: 391.3
click at [1352, 432] on html "Visit [PERSON_NAME][GEOGRAPHIC_DATA] MEDIA Library Collections Media Centres CO…" at bounding box center [676, 321] width 1352 height 642
